Goal: Transaction & Acquisition: Purchase product/service

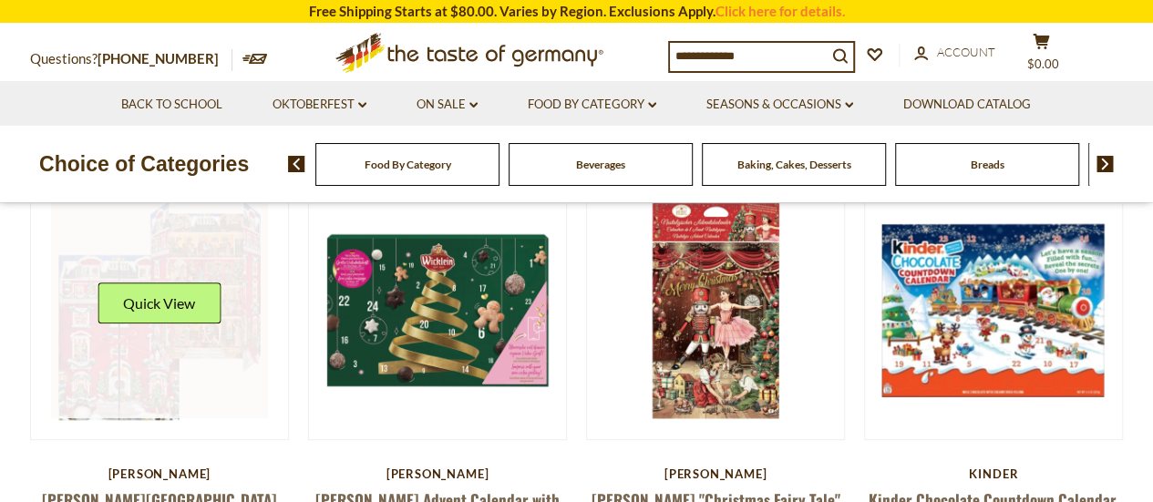
scroll to position [394, 0]
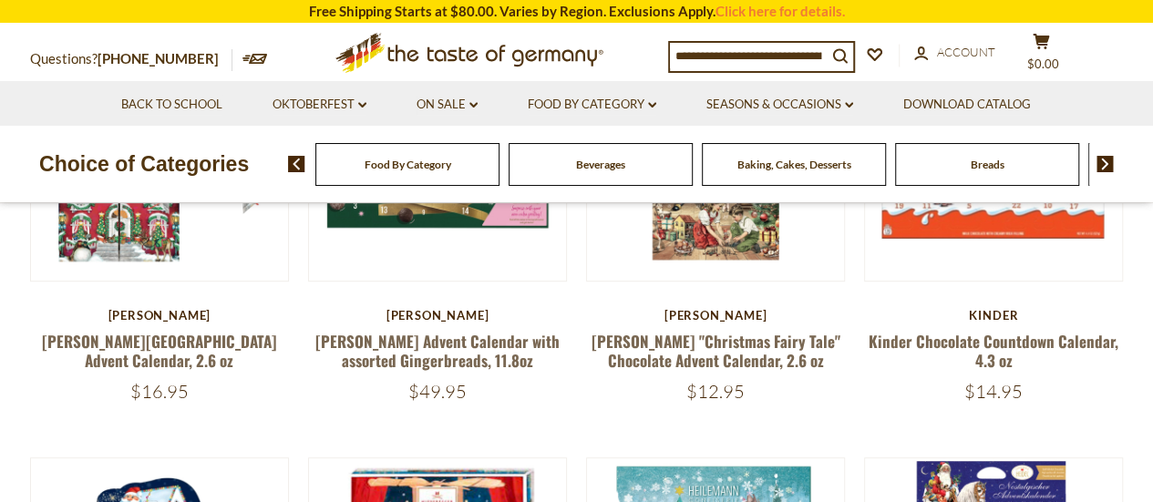
click at [56, 393] on div "$16.95" at bounding box center [160, 391] width 260 height 23
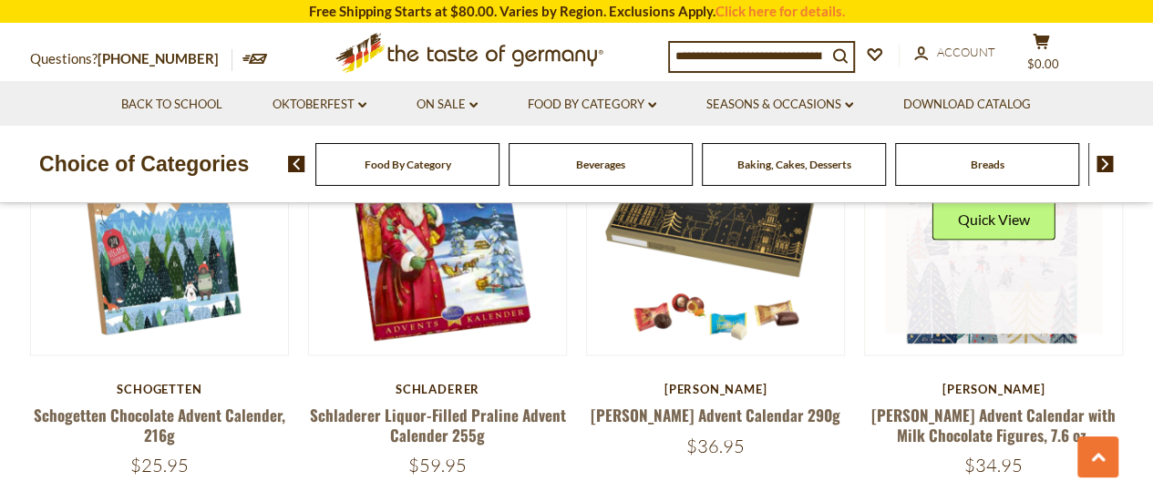
scroll to position [1225, 0]
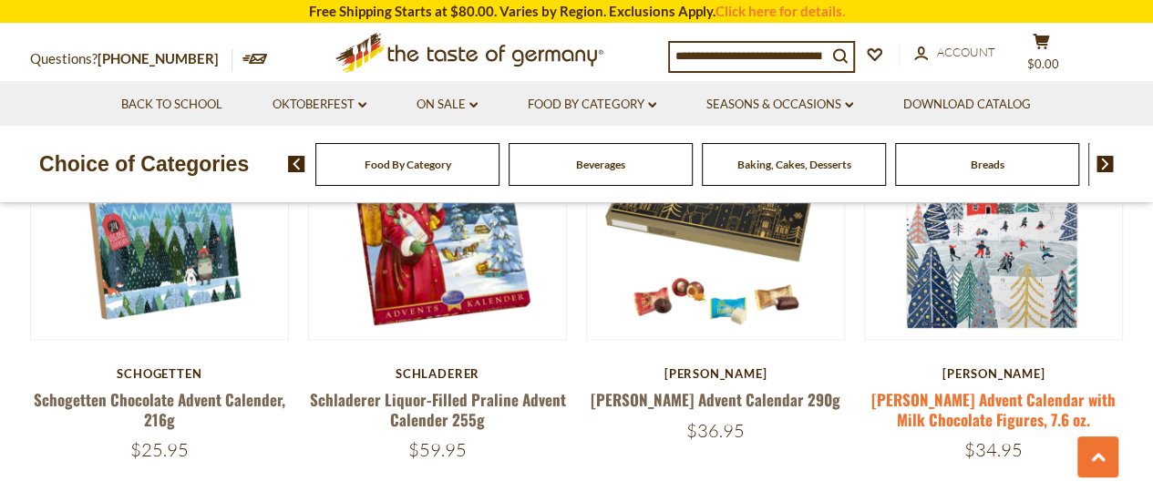
click at [894, 388] on link "[PERSON_NAME] Advent Calendar with Milk Chocolate Figures, 7.6 oz." at bounding box center [993, 409] width 244 height 42
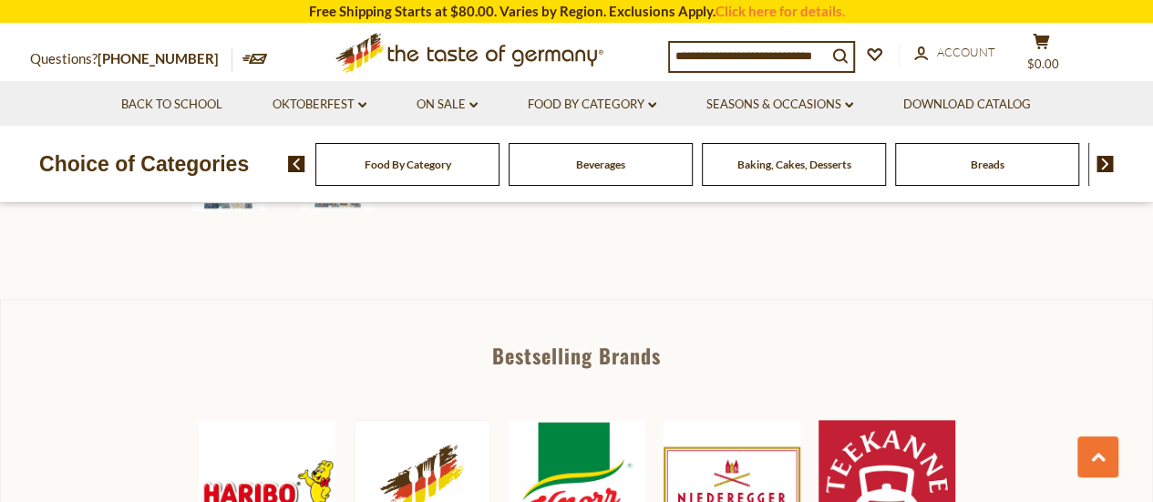
scroll to position [592, 0]
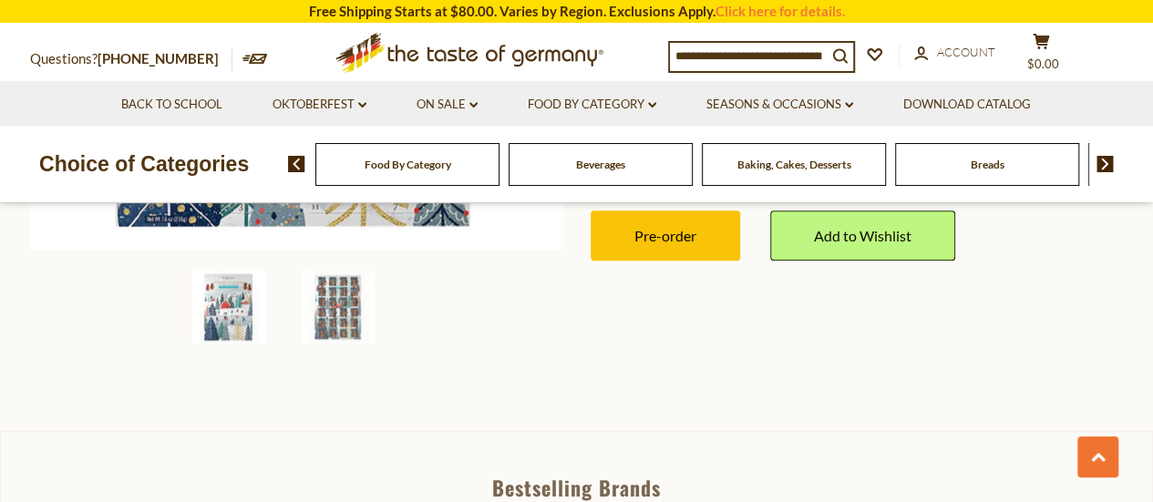
click at [829, 92] on li "Seasons & Occasions dropdown_arrow All Seasons & Occasions Recipes Game Day [DA…" at bounding box center [779, 103] width 194 height 45
click at [822, 105] on link "Seasons & Occasions dropdown_arrow" at bounding box center [779, 105] width 147 height 20
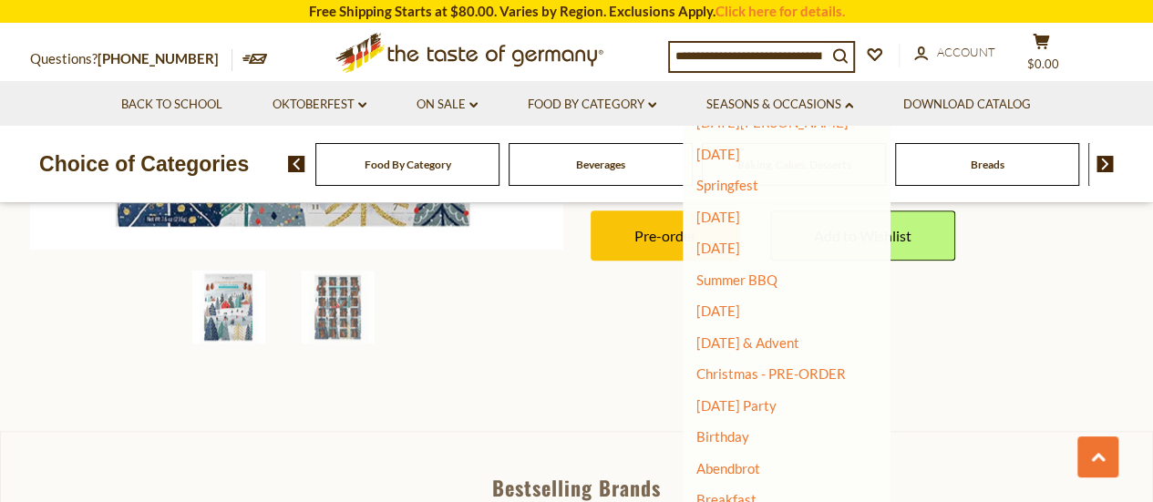
scroll to position [188, 0]
click at [747, 342] on link "[DATE] & Advent" at bounding box center [747, 341] width 103 height 16
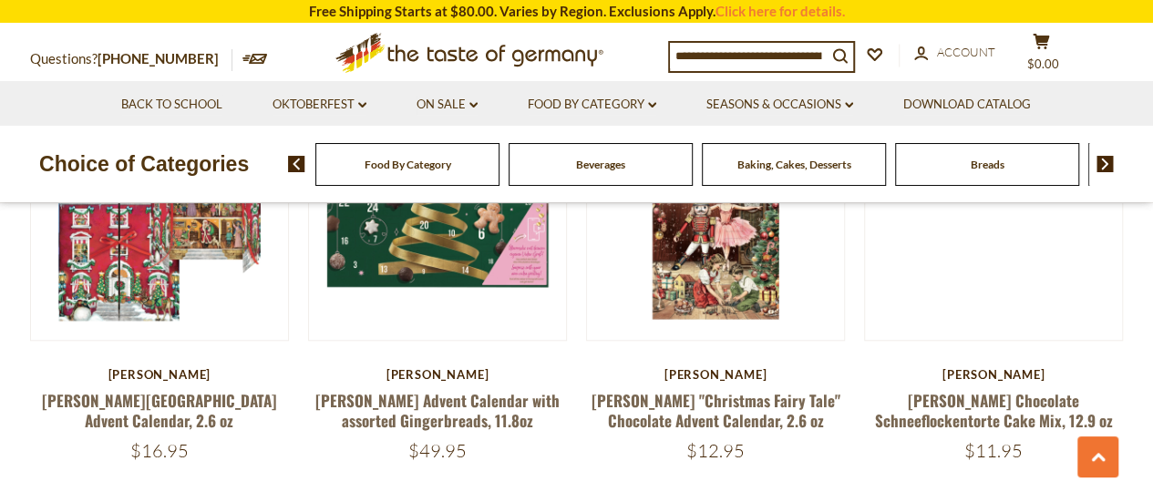
scroll to position [625, 0]
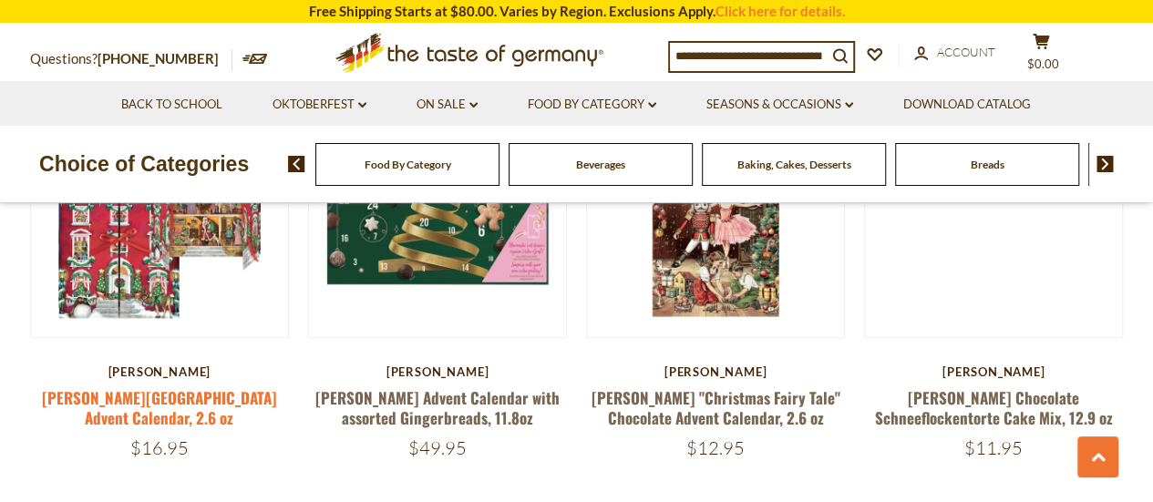
click at [158, 407] on link "[PERSON_NAME][GEOGRAPHIC_DATA] Advent Calendar, 2.6 oz" at bounding box center [159, 407] width 235 height 42
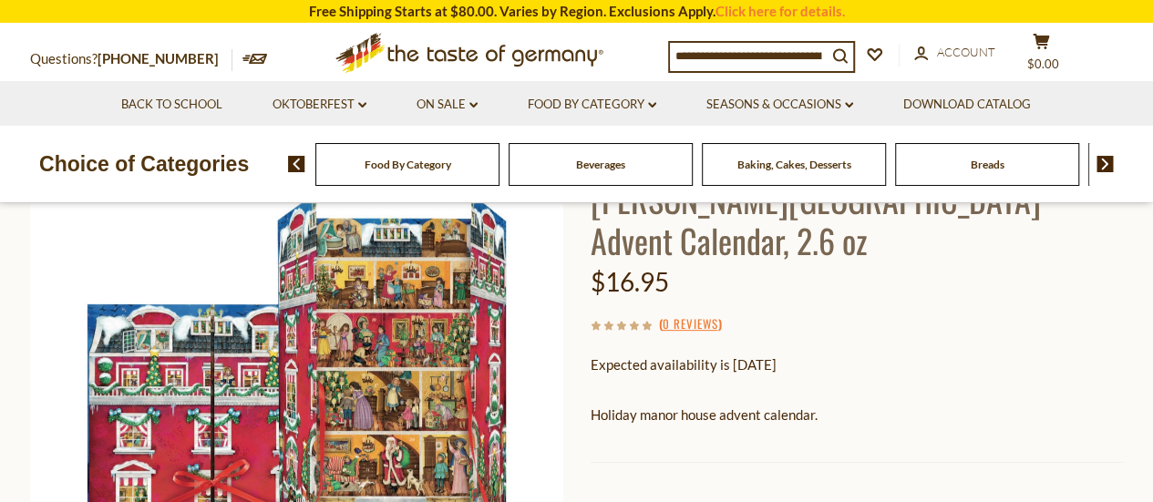
scroll to position [83, 0]
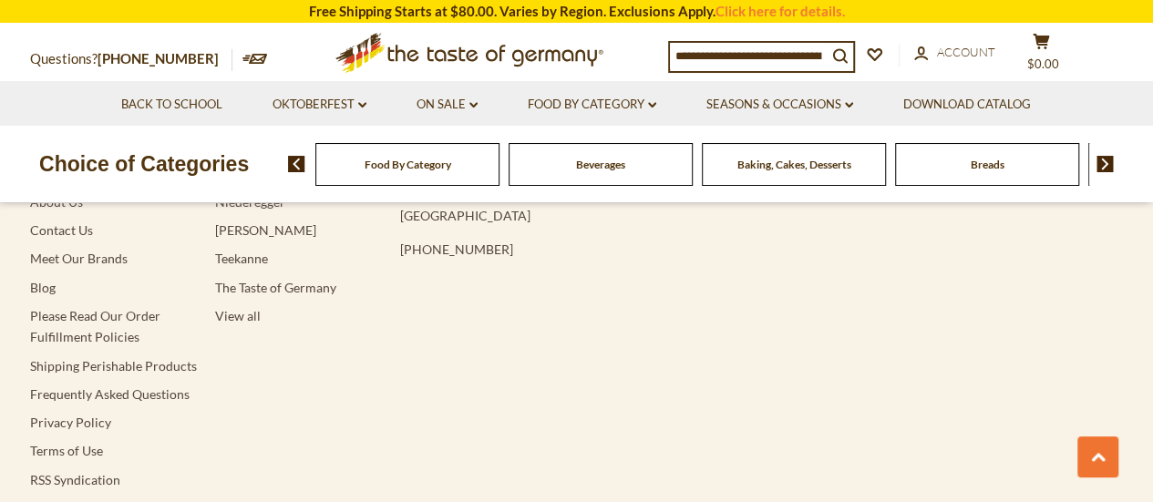
scroll to position [3568, 0]
